Goal: Browse casually: Explore the website without a specific task or goal

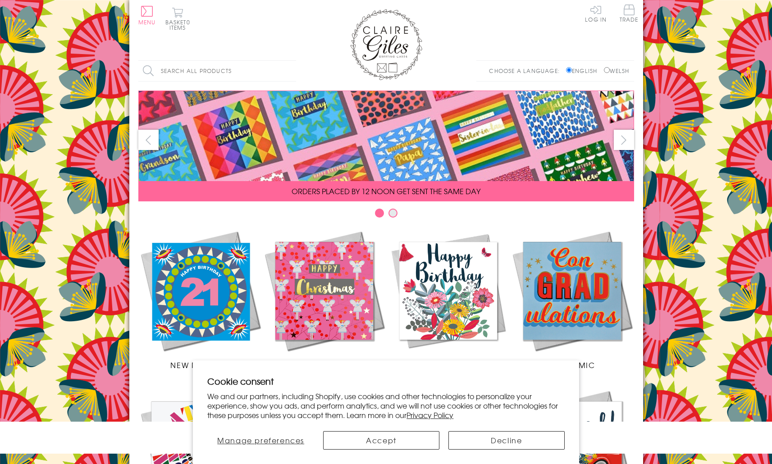
scroll to position [314, 0]
